Goal: Find specific page/section: Find specific page/section

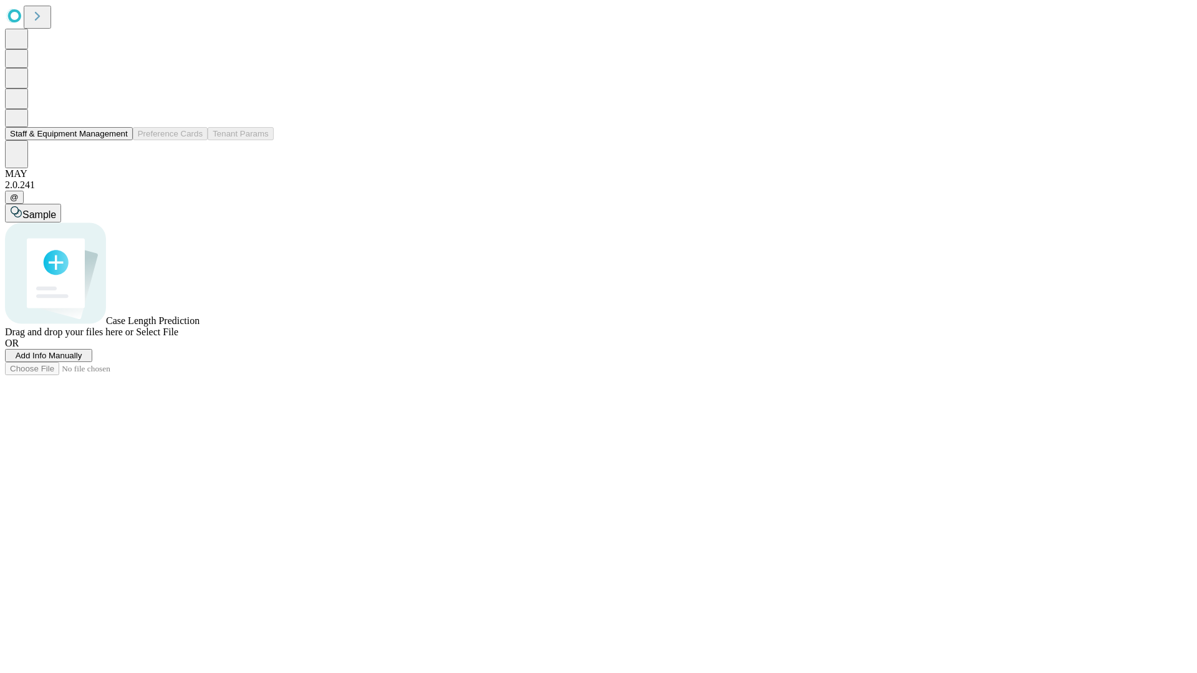
click at [117, 140] on button "Staff & Equipment Management" at bounding box center [69, 133] width 128 height 13
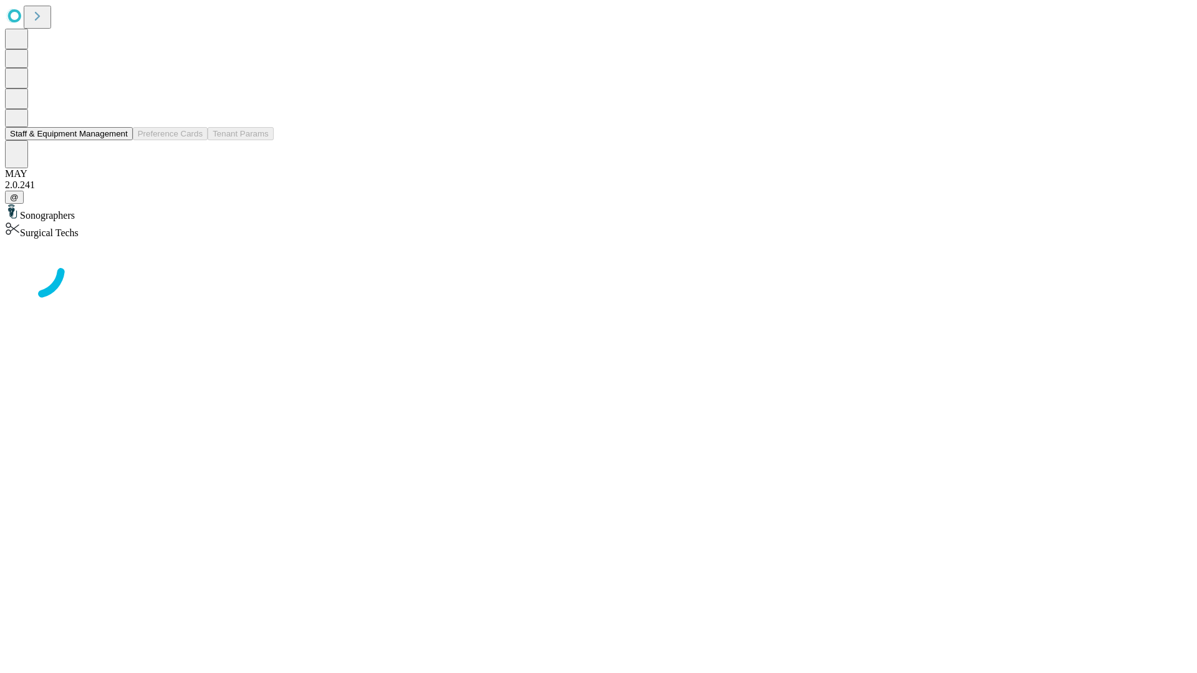
click at [119, 140] on button "Staff & Equipment Management" at bounding box center [69, 133] width 128 height 13
